Goal: Complete application form: Complete application form

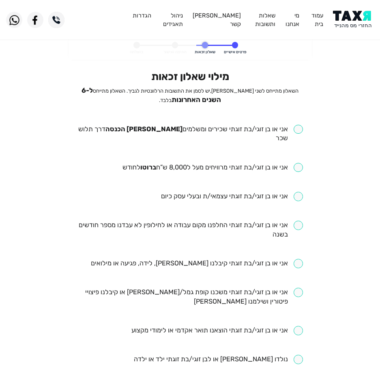
click at [264, 127] on input "checkbox" at bounding box center [190, 134] width 226 height 19
checkbox input "true"
click at [231, 164] on ul "אני או בן זוגי/בת זוגתי שכירים ומשלמים [PERSON_NAME] הכנסה דרך תלוש שכר אני או …" at bounding box center [190, 360] width 226 height 470
click at [232, 163] on input "checkbox" at bounding box center [213, 167] width 181 height 9
checkbox input "true"
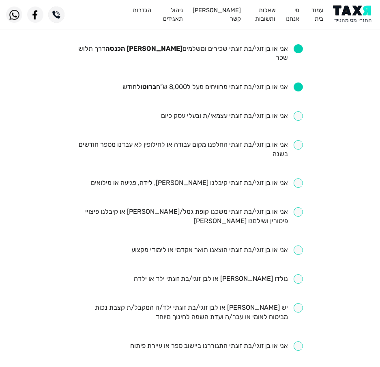
scroll to position [81, 0]
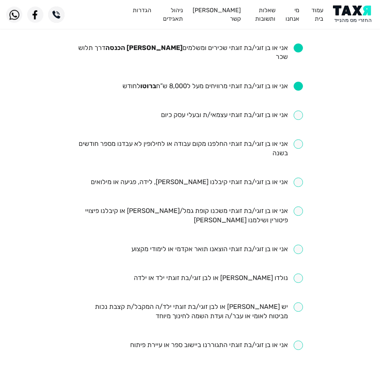
click at [203, 139] on input "checkbox" at bounding box center [190, 148] width 226 height 19
checkbox input "true"
click at [176, 177] on input "checkbox" at bounding box center [197, 181] width 212 height 9
checkbox input "true"
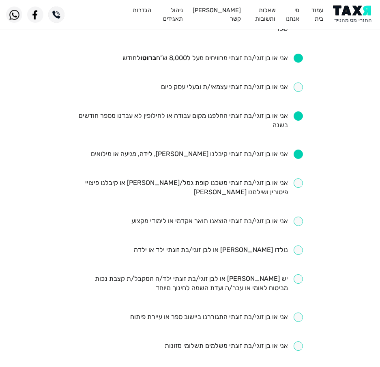
scroll to position [122, 0]
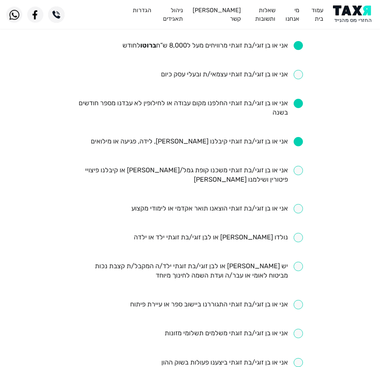
click at [160, 166] on input "checkbox" at bounding box center [190, 175] width 226 height 19
click at [167, 169] on input "checkbox" at bounding box center [190, 175] width 226 height 19
checkbox input "false"
click at [235, 204] on input "checkbox" at bounding box center [218, 208] width 172 height 9
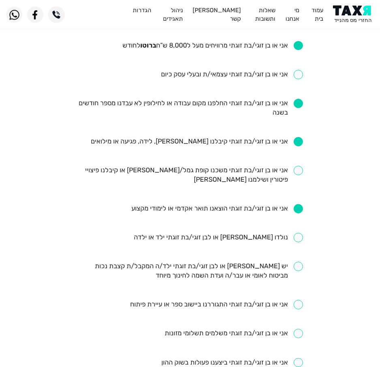
checkbox input "false"
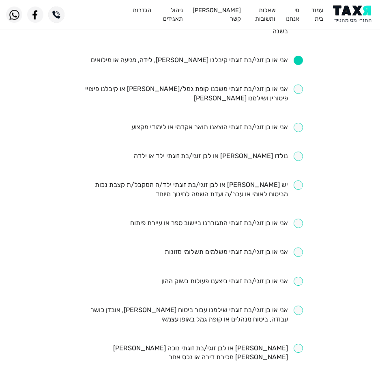
scroll to position [244, 0]
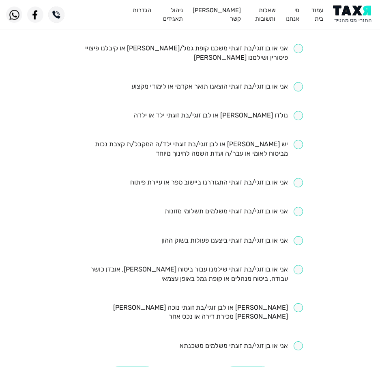
click at [227, 271] on input "checkbox" at bounding box center [190, 274] width 226 height 19
checkbox input "true"
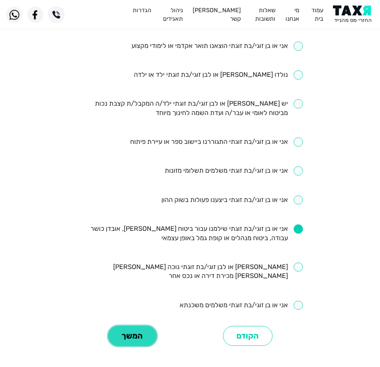
click at [130, 326] on button "המשך" at bounding box center [132, 336] width 48 height 20
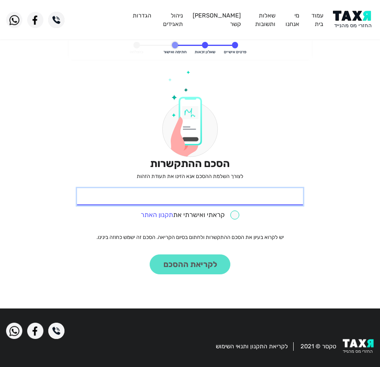
click at [274, 198] on input "* תעודת זהות" at bounding box center [190, 196] width 226 height 17
type input "058941832"
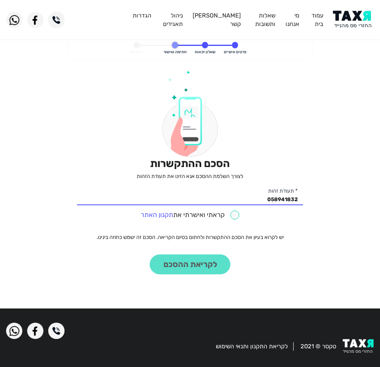
click at [226, 217] on input "checkbox" at bounding box center [190, 214] width 99 height 9
checkbox input "true"
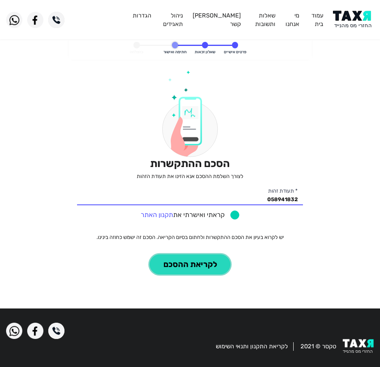
click at [211, 273] on button "לקריאת ההסכם" at bounding box center [190, 264] width 81 height 20
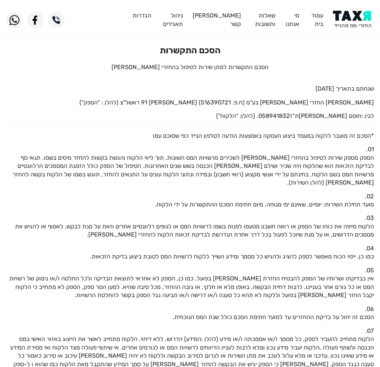
click at [347, 17] on img at bounding box center [353, 20] width 41 height 18
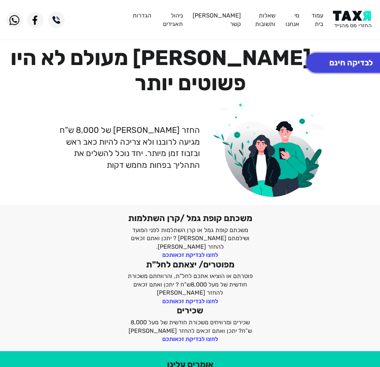
click at [350, 65] on button "לבדיקה חינם" at bounding box center [352, 63] width 90 height 20
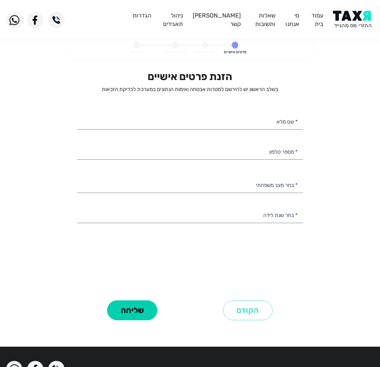
select select
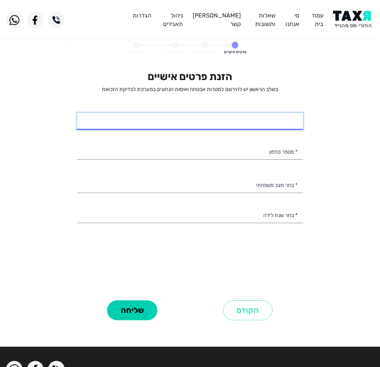
click at [232, 127] on input "* שם מלא" at bounding box center [190, 121] width 226 height 17
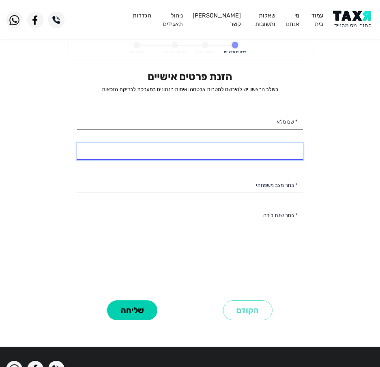
click at [294, 144] on input "* מספר טלפון" at bounding box center [190, 151] width 226 height 17
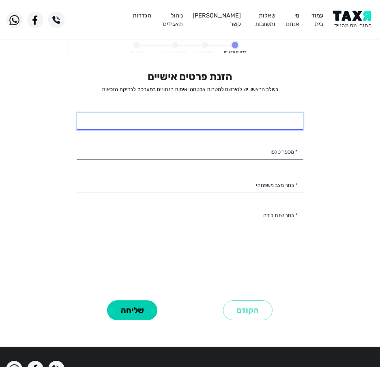
click at [216, 120] on input "* שם מלא" at bounding box center [190, 121] width 226 height 17
type input "ראמי אבו עטה"
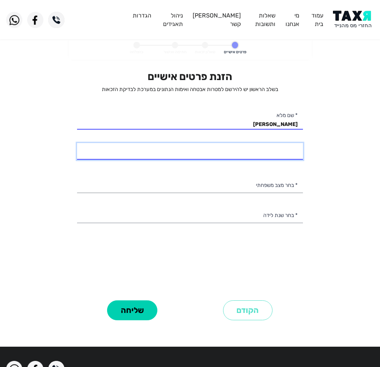
click at [270, 156] on input "* מספר טלפון" at bounding box center [190, 151] width 226 height 17
type input "050-3234500"
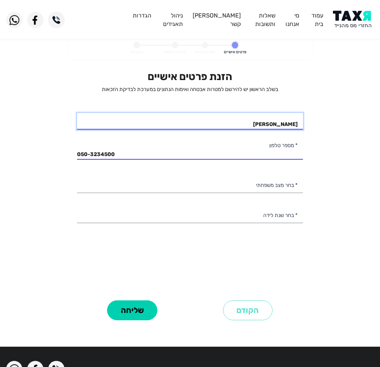
click at [233, 121] on input "ראמי אבו עטה" at bounding box center [190, 121] width 226 height 17
type input "ראמי אבו עטא"
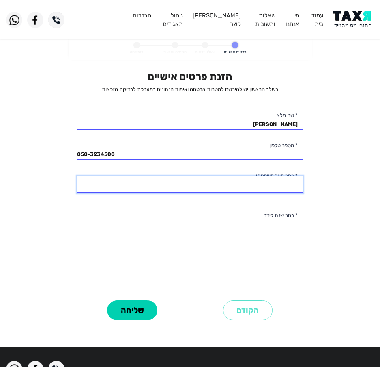
click at [241, 181] on select "רווק/ה נשוי/אה גרוש/ה אלמן/נה" at bounding box center [190, 184] width 226 height 17
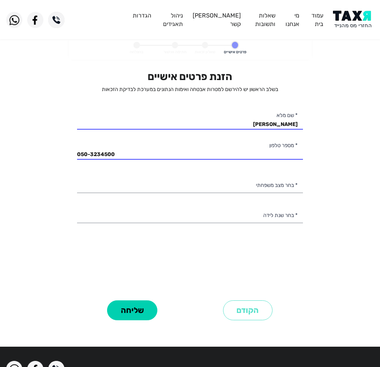
click at [129, 260] on div "הזנת פרטים אישיים בשלב הראשון יש להירשם למטרות אבטחה ואימות הנתונים במערכת לבדי…" at bounding box center [190, 183] width 226 height 227
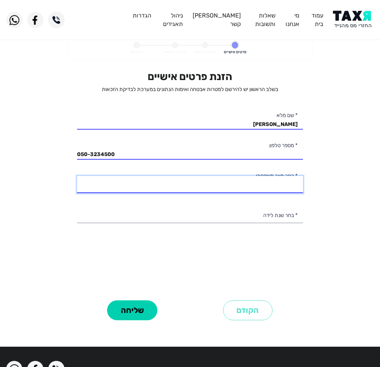
click at [242, 179] on select "רווק/ה נשוי/אה גרוש/ה אלמן/נה" at bounding box center [190, 184] width 226 height 17
select select "1: Single"
click at [77, 176] on select "רווק/ה נשוי/אה גרוש/ה אלמן/נה" at bounding box center [190, 184] width 226 height 17
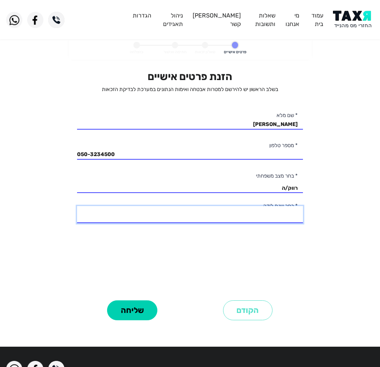
click at [268, 218] on select "2003 2002 2001 2000 1999 1998 1997 1996 1995 1994 1993 1992 1991 1990 1989 1988…" at bounding box center [190, 214] width 226 height 17
select select "2: 2002"
click at [77, 206] on select "2003 2002 2001 2000 1999 1998 1997 1996 1995 1994 1993 1992 1991 1990 1989 1988…" at bounding box center [190, 214] width 226 height 17
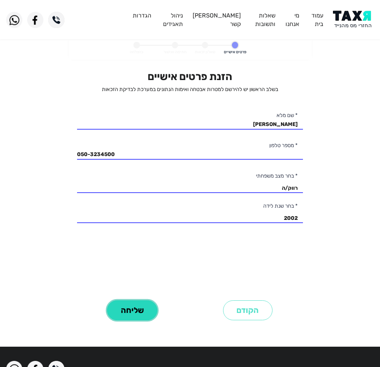
click at [120, 304] on button "שליחה" at bounding box center [132, 310] width 50 height 20
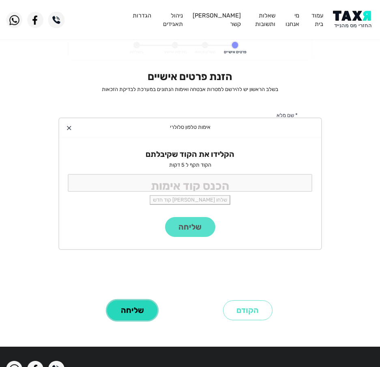
click at [107, 300] on button "שליחה" at bounding box center [132, 310] width 50 height 20
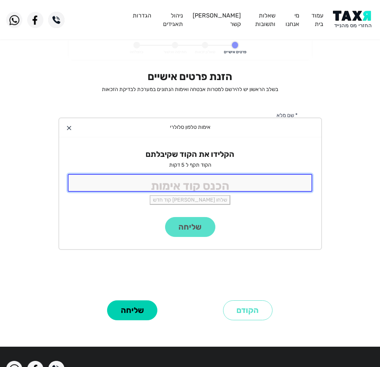
click at [198, 183] on input "tel" at bounding box center [190, 182] width 245 height 17
type input "9988"
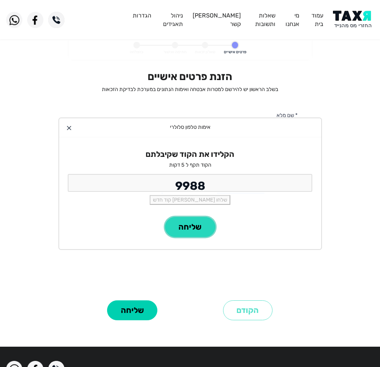
click at [209, 230] on button "שליחה" at bounding box center [190, 227] width 50 height 20
